Goal: Transaction & Acquisition: Purchase product/service

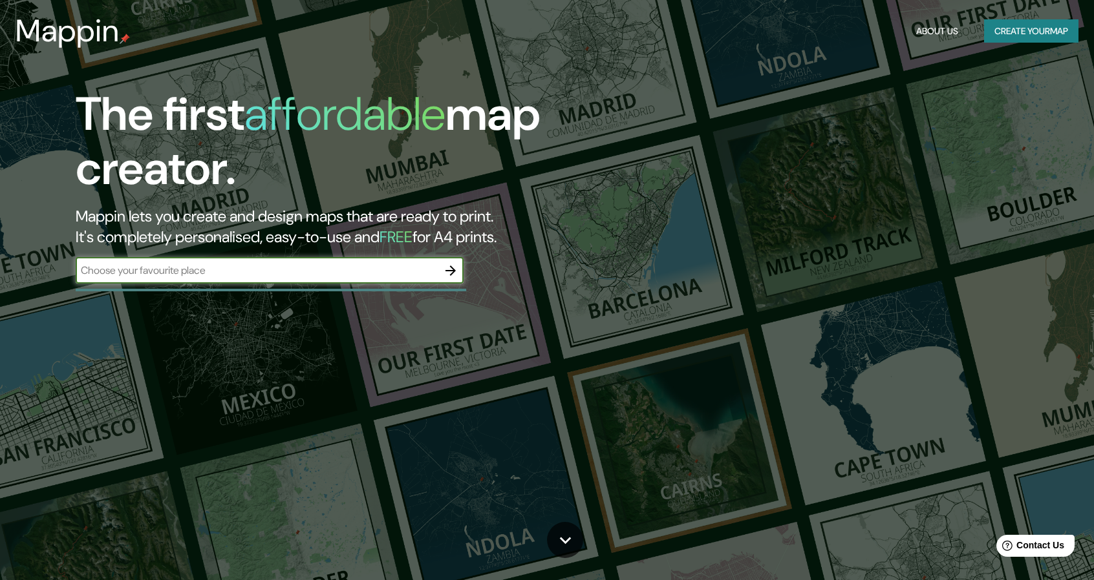
click at [389, 271] on input "text" at bounding box center [257, 270] width 362 height 15
type input "[PERSON_NAME]"
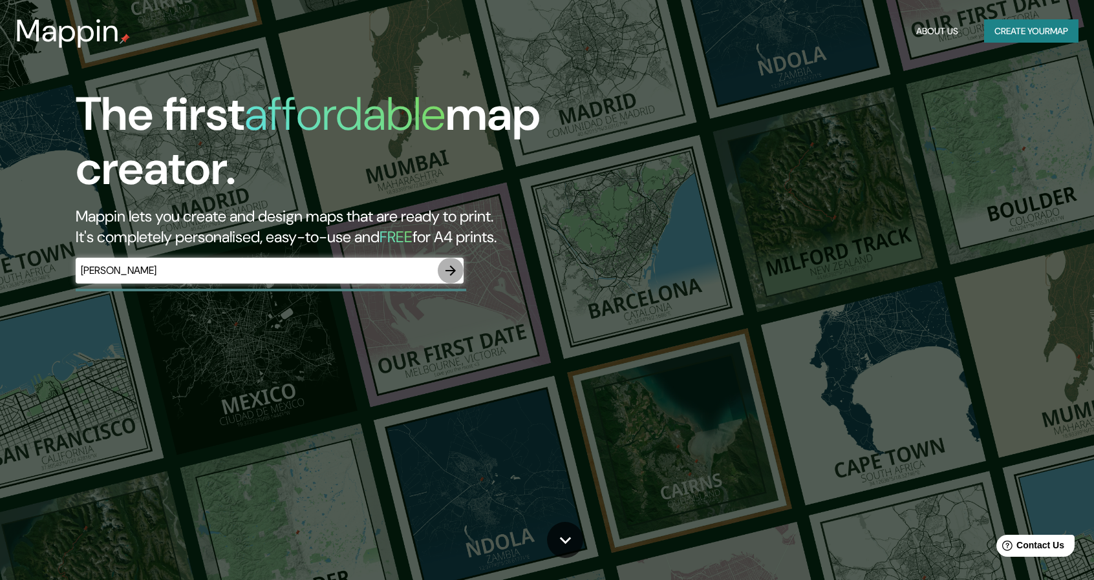
click at [454, 271] on icon "button" at bounding box center [450, 271] width 10 height 10
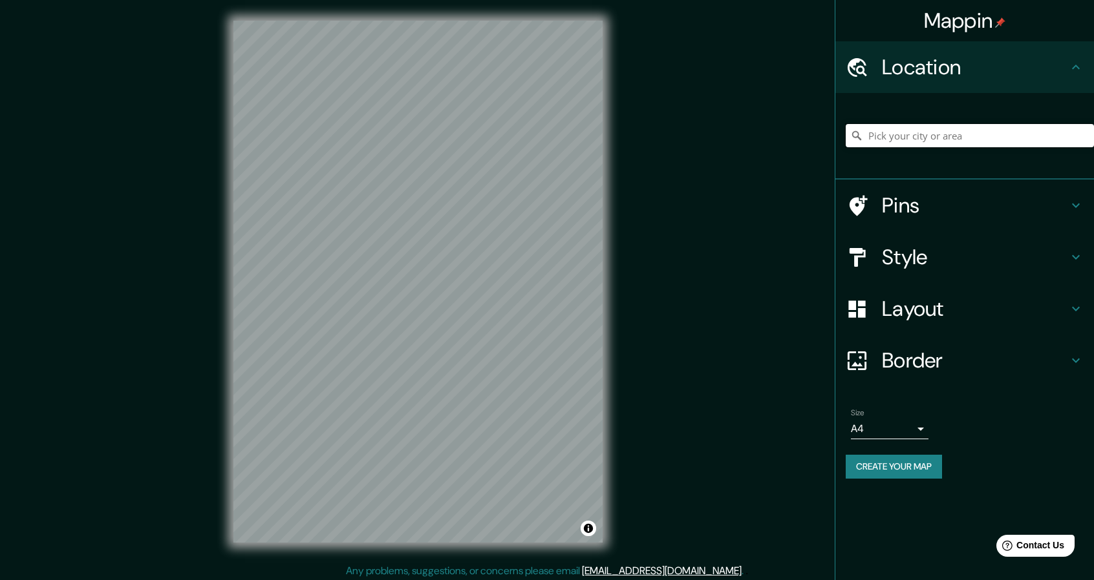
click at [890, 141] on input "Pick your city or area" at bounding box center [969, 135] width 248 height 23
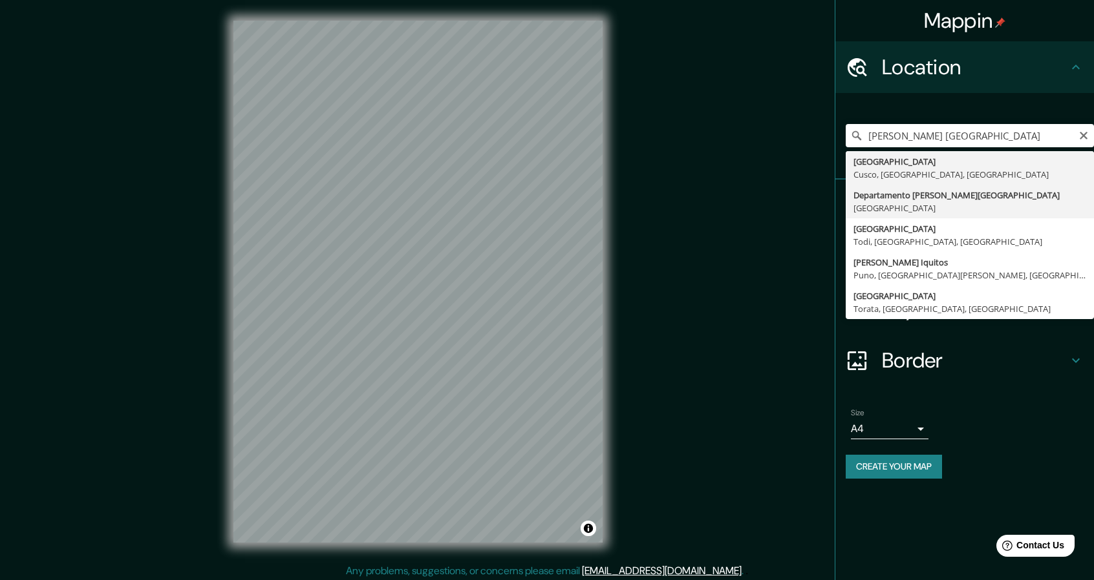
type input "[GEOGRAPHIC_DATA][PERSON_NAME], [GEOGRAPHIC_DATA]"
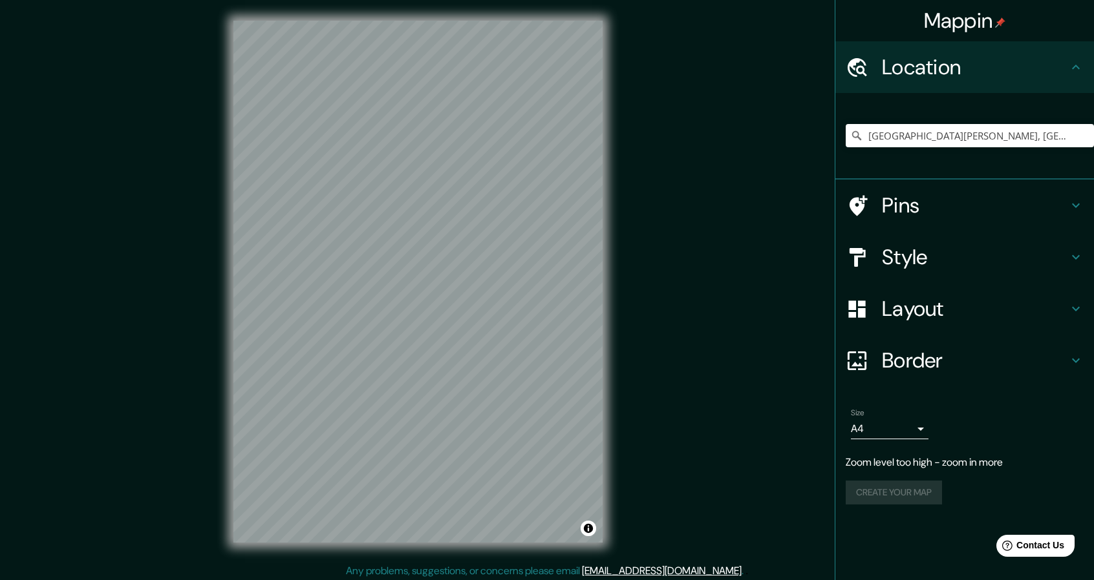
click at [222, 524] on div "© Mapbox © OpenStreetMap Improve this map" at bounding box center [418, 282] width 410 height 564
click at [986, 131] on input "[GEOGRAPHIC_DATA][PERSON_NAME], [GEOGRAPHIC_DATA]" at bounding box center [969, 135] width 248 height 23
click at [1082, 138] on icon "Clear" at bounding box center [1083, 136] width 10 height 10
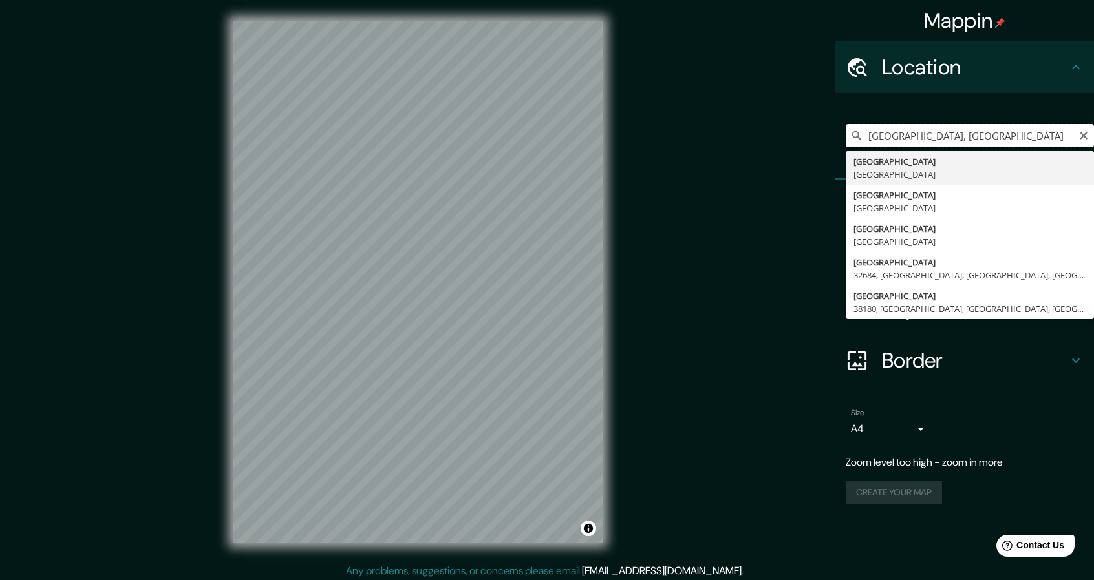
type input "[GEOGRAPHIC_DATA], [GEOGRAPHIC_DATA]"
